Goal: Task Accomplishment & Management: Manage account settings

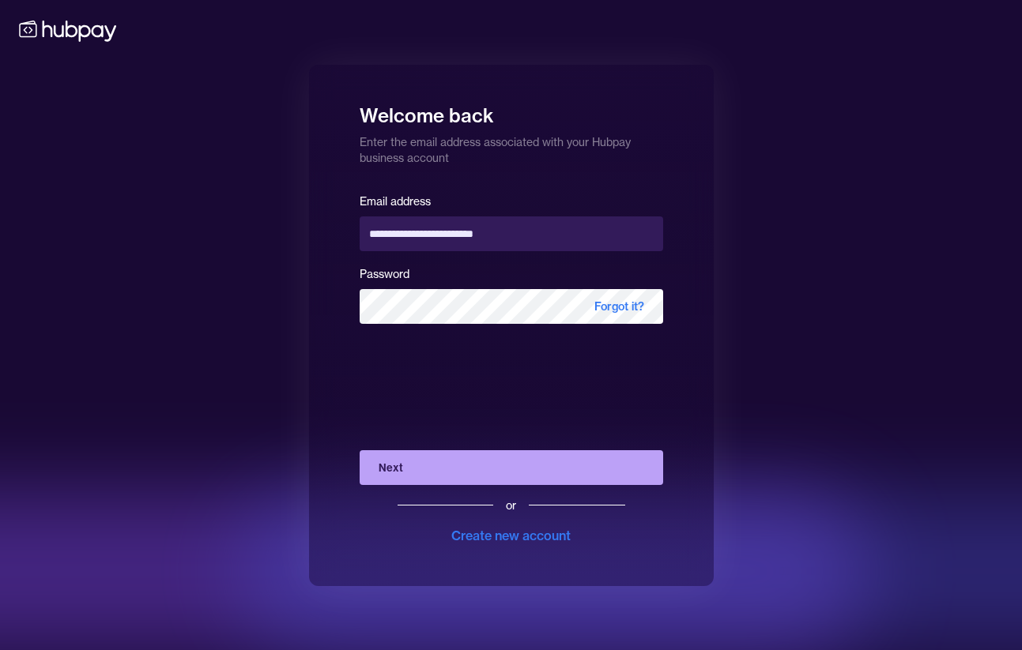
type input "**********"
click at [476, 468] on button "Next" at bounding box center [511, 467] width 303 height 35
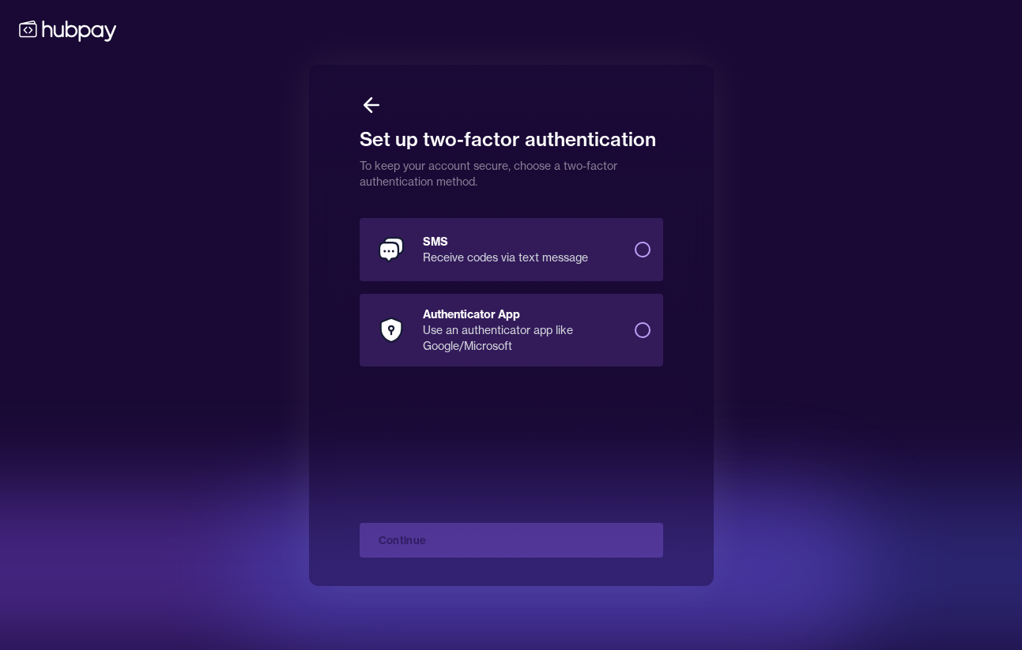
click at [495, 341] on div "Use an authenticator app like Google/Microsoft" at bounding box center [522, 338] width 199 height 32
click at [635, 338] on button "Authenticator App Use an authenticator app like Google/Microsoft" at bounding box center [643, 330] width 16 height 16
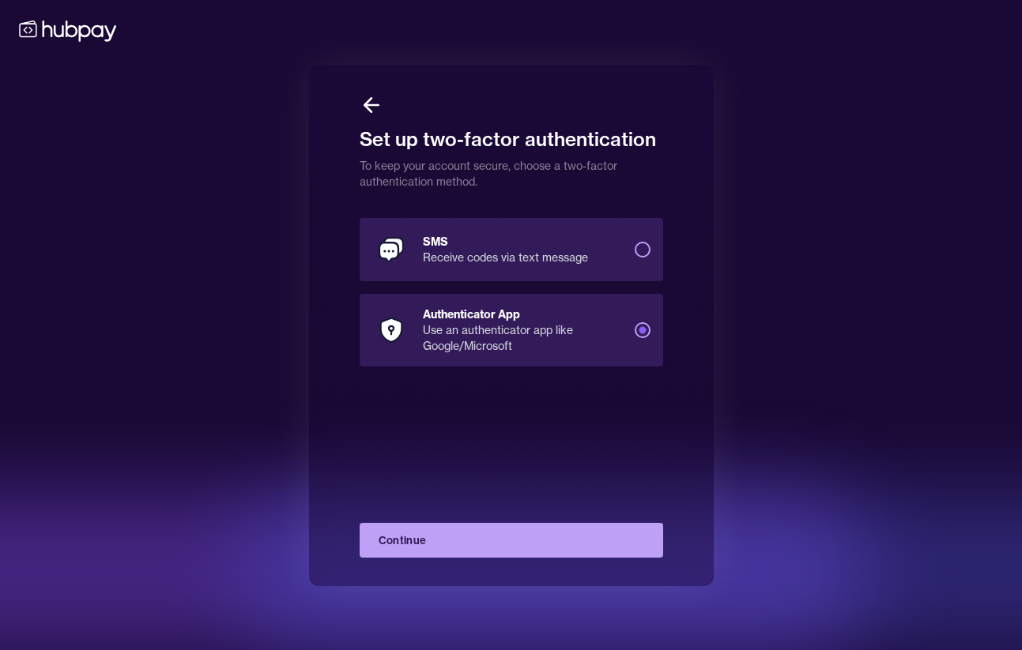
click at [545, 539] on button "Continue" at bounding box center [511, 540] width 303 height 35
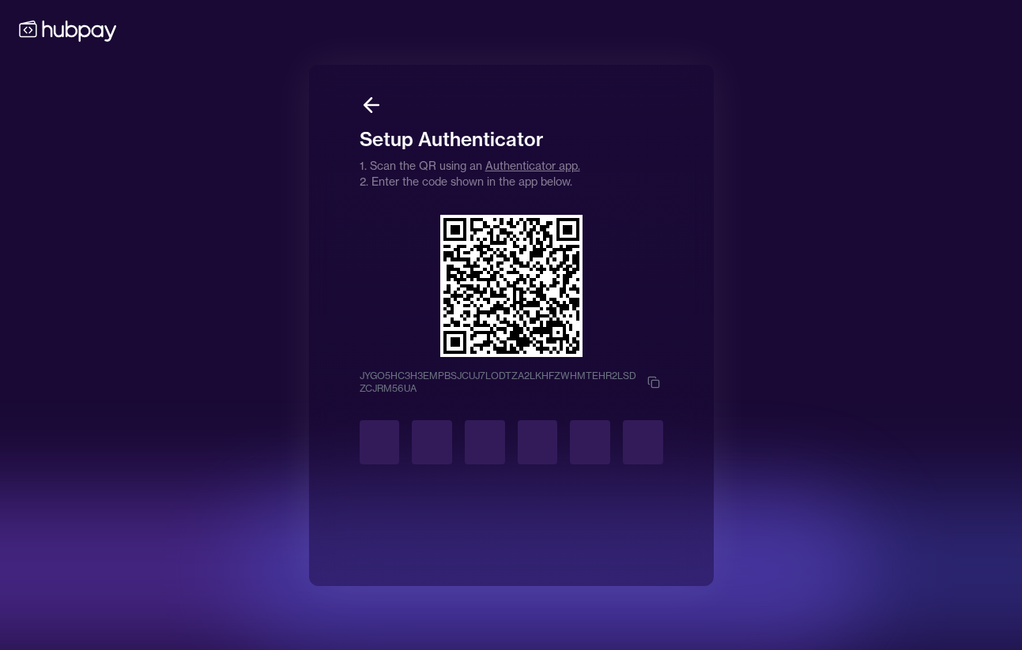
type input "*"
